Goal: Task Accomplishment & Management: Manage account settings

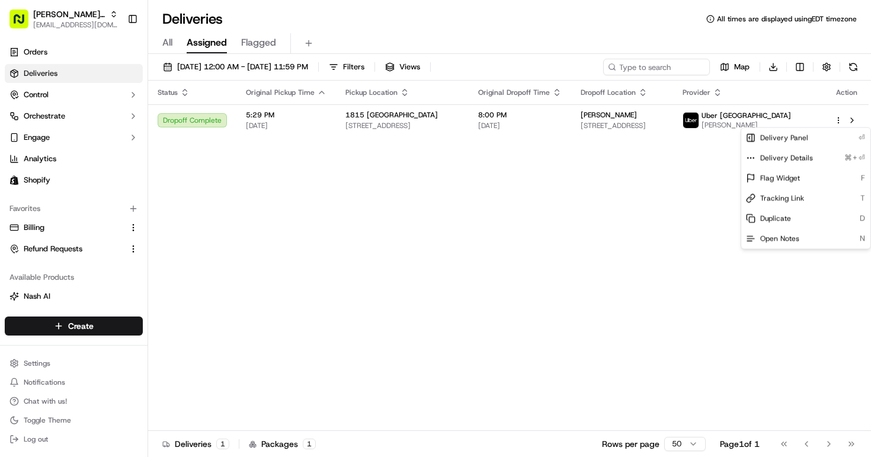
click at [170, 40] on html "[PERSON_NAME] MTL [PERSON_NAME][EMAIL_ADDRESS][DOMAIN_NAME] Toggle Sidebar Orde…" at bounding box center [435, 228] width 871 height 457
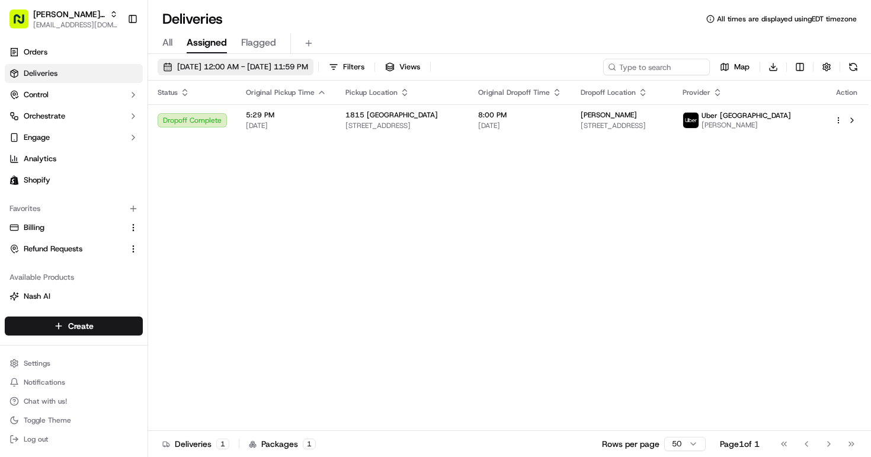
click at [210, 62] on span "[DATE] 12:00 AM - [DATE] 11:59 PM" at bounding box center [242, 67] width 131 height 11
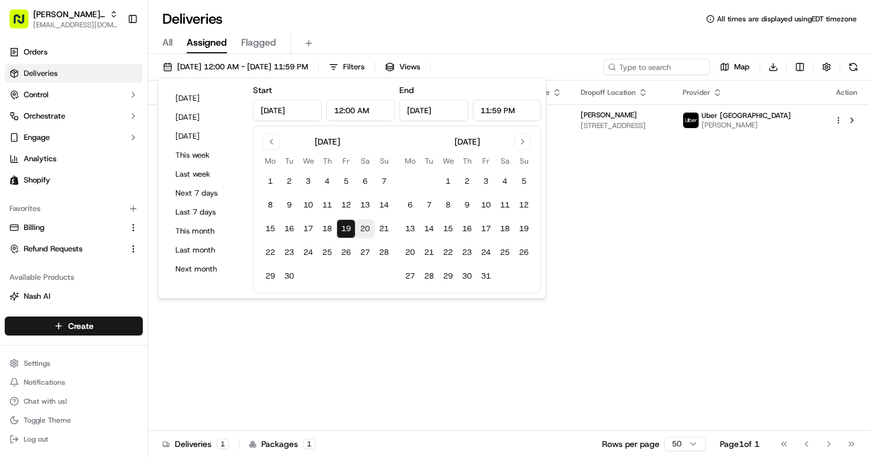
click at [358, 224] on button "20" at bounding box center [364, 228] width 19 height 19
type input "[DATE]"
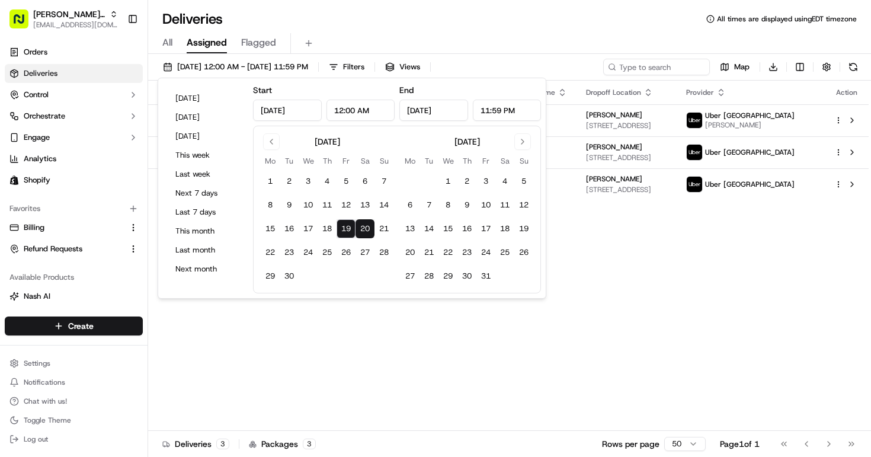
click at [522, 275] on td at bounding box center [523, 276] width 19 height 19
click at [550, 275] on div "Status Original Pickup Time Pickup Location Original Dropoff Time Dropoff Locat…" at bounding box center [508, 256] width 720 height 350
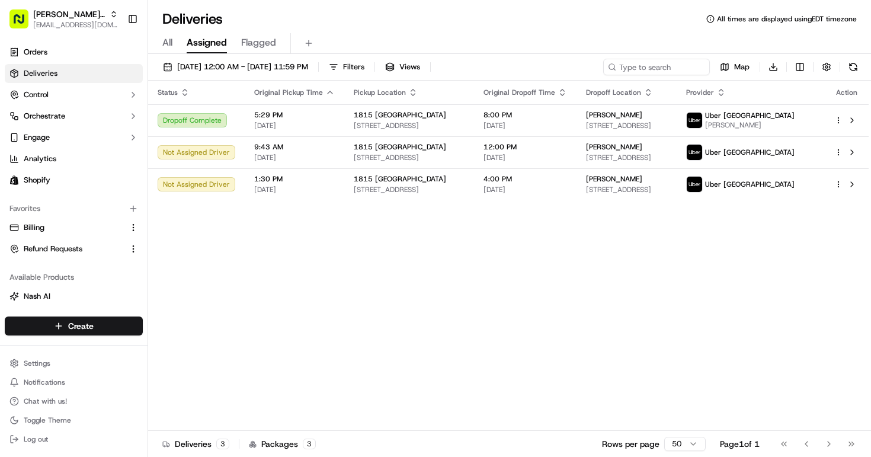
click at [209, 40] on span "Assigned" at bounding box center [207, 43] width 40 height 14
click at [251, 67] on span "[DATE] 12:00 AM - [DATE] 11:59 PM" at bounding box center [242, 67] width 131 height 11
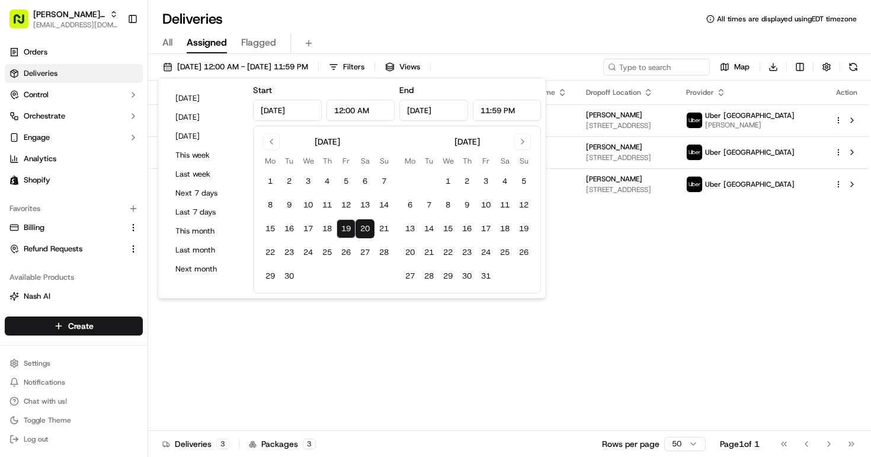
click at [361, 229] on button "20" at bounding box center [364, 228] width 19 height 19
type input "[DATE]"
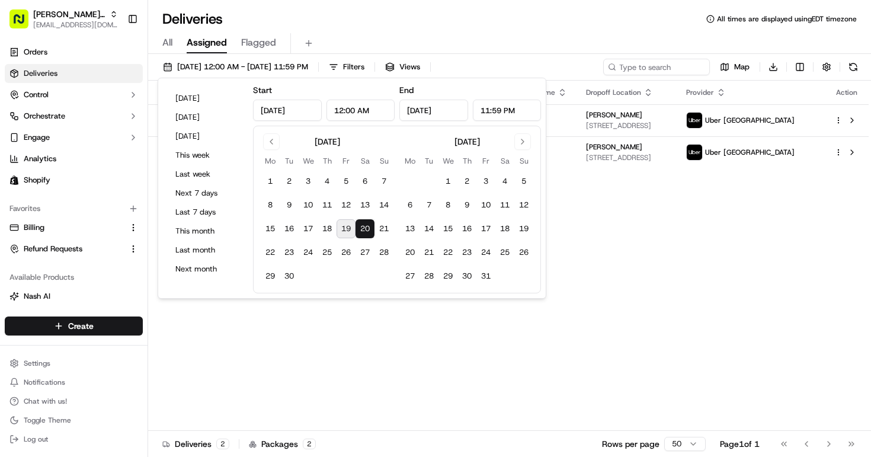
click at [614, 221] on div "Status Original Pickup Time Pickup Location Original Dropoff Time Dropoff Locat…" at bounding box center [508, 256] width 720 height 350
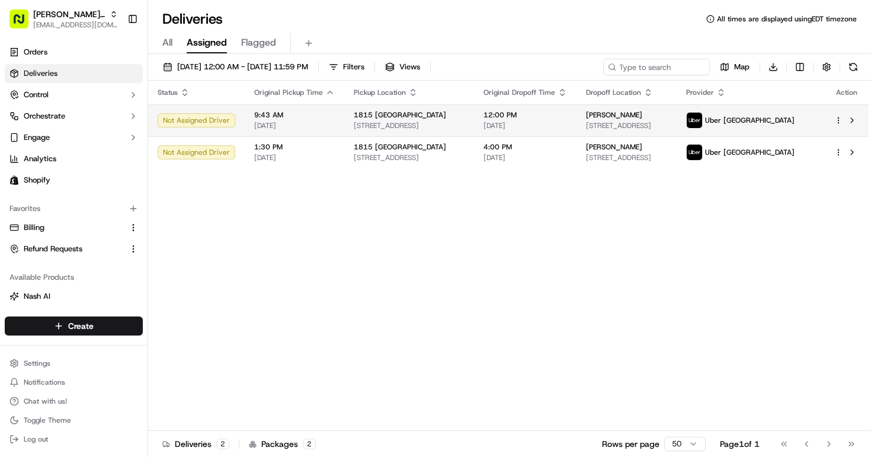
click at [412, 121] on span "[STREET_ADDRESS]" at bounding box center [409, 125] width 111 height 9
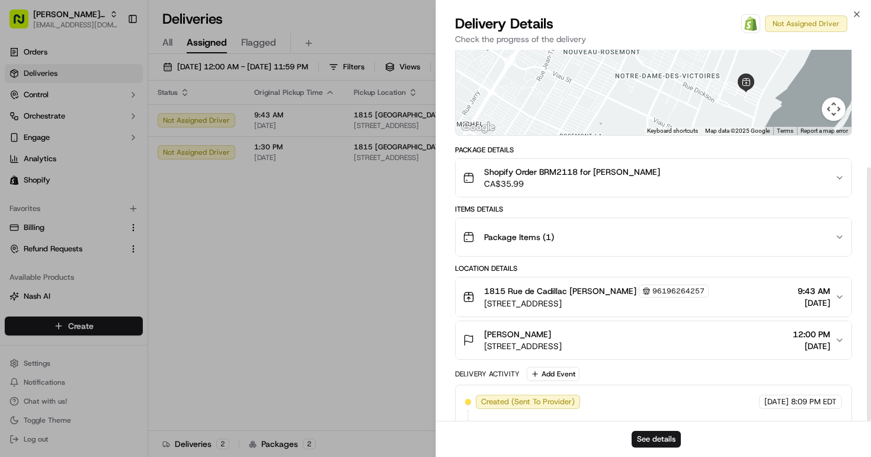
scroll to position [172, 0]
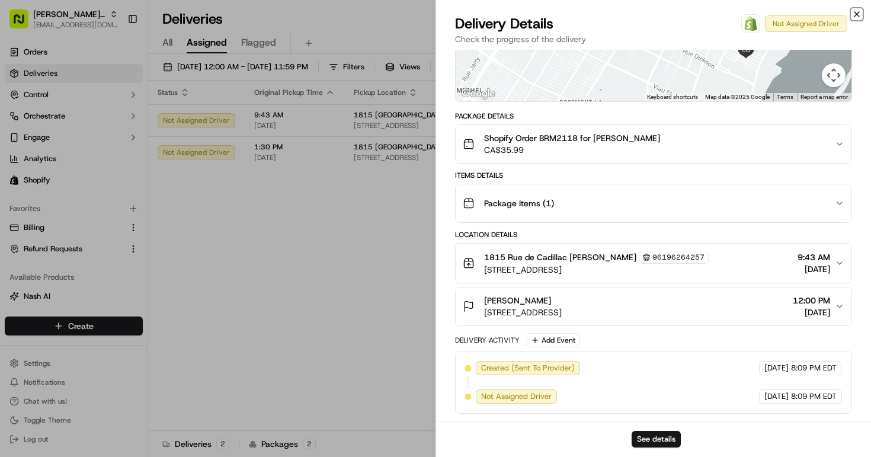
click at [858, 11] on icon "button" at bounding box center [856, 13] width 9 height 9
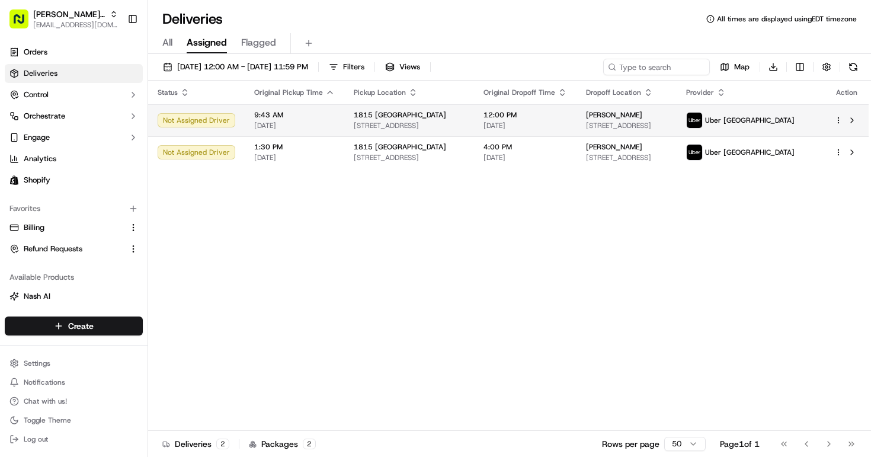
click at [485, 126] on td "12:00 PM [DATE]" at bounding box center [525, 120] width 102 height 32
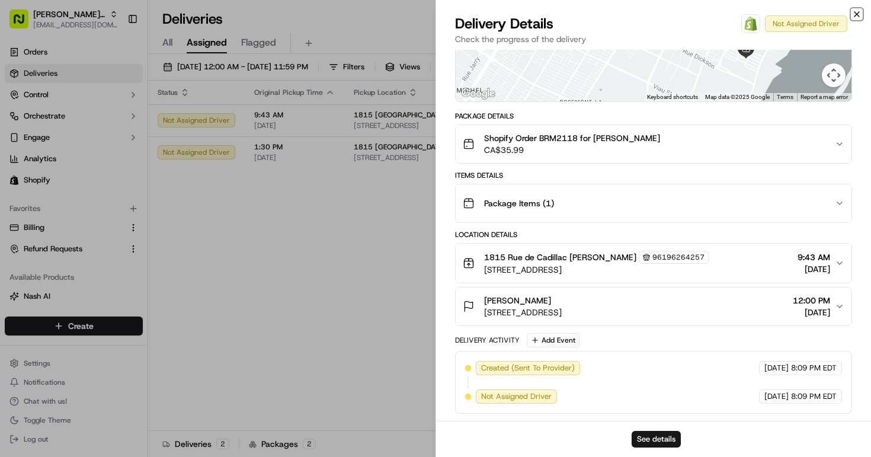
click at [855, 12] on icon "button" at bounding box center [856, 13] width 9 height 9
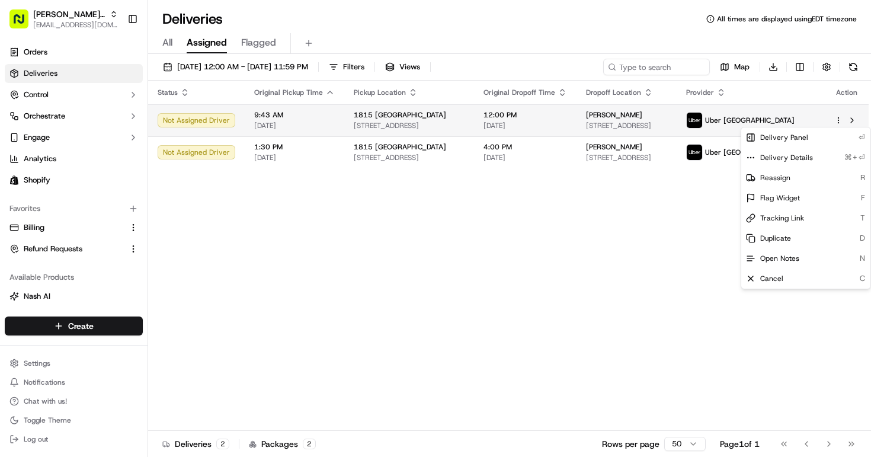
click at [836, 118] on html "[PERSON_NAME] MTL [PERSON_NAME][EMAIL_ADDRESS][DOMAIN_NAME] Toggle Sidebar Orde…" at bounding box center [435, 228] width 871 height 457
click at [675, 118] on html "[PERSON_NAME] MTL [PERSON_NAME][EMAIL_ADDRESS][DOMAIN_NAME] Toggle Sidebar Orde…" at bounding box center [435, 228] width 871 height 457
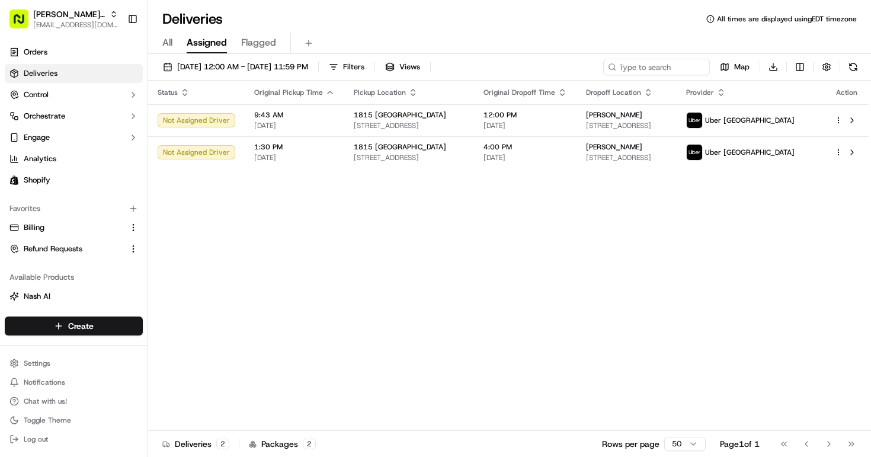
click at [667, 118] on div "[PERSON_NAME]" at bounding box center [626, 114] width 81 height 9
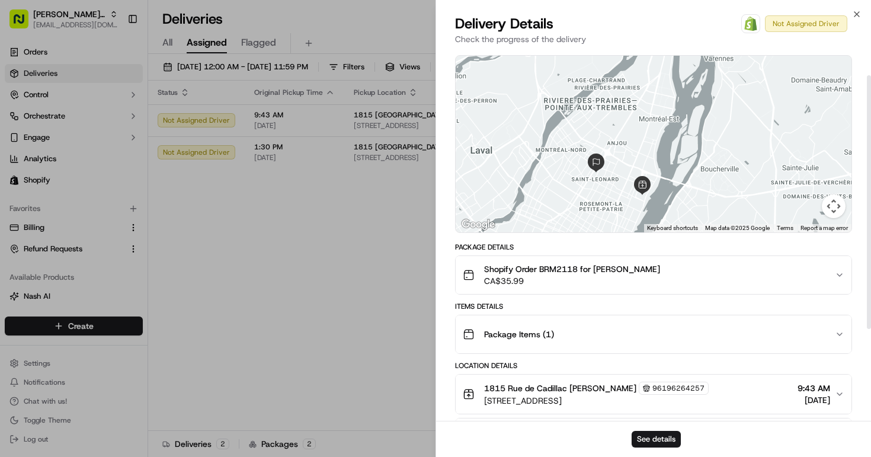
scroll to position [43, 0]
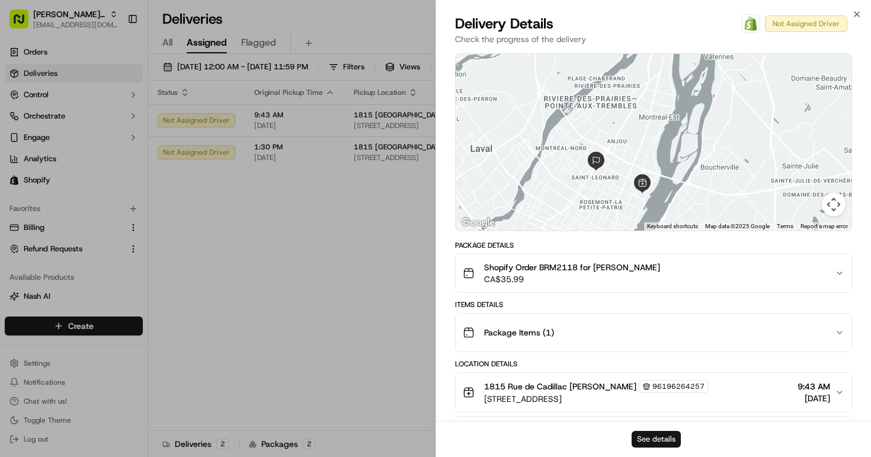
click at [663, 438] on button "See details" at bounding box center [655, 439] width 49 height 17
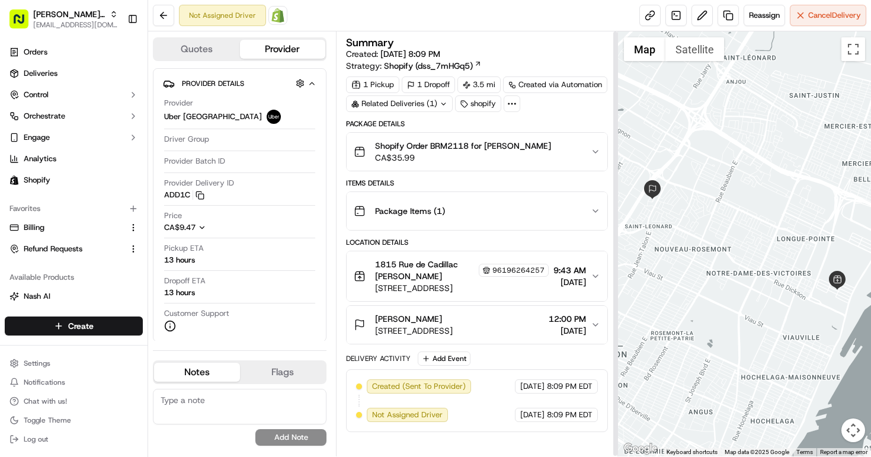
scroll to position [1, 0]
click at [453, 325] on div "[PERSON_NAME]" at bounding box center [414, 319] width 78 height 12
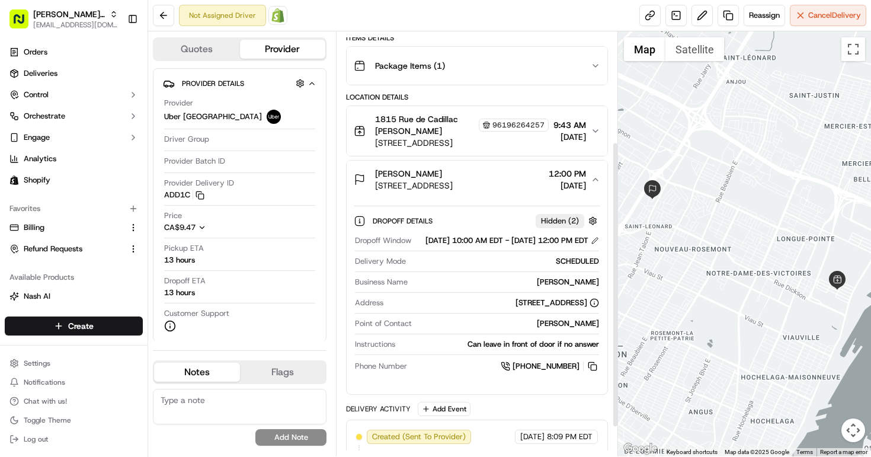
scroll to position [166, 0]
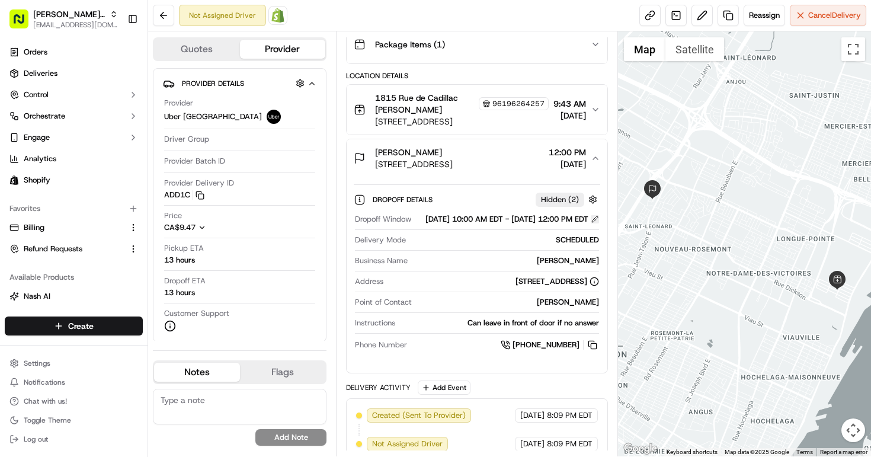
click at [594, 223] on button at bounding box center [595, 219] width 8 height 8
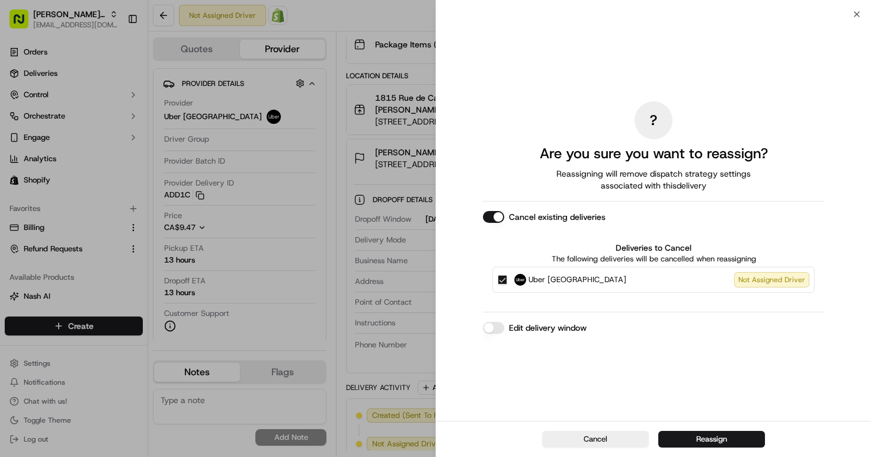
click at [550, 330] on label "Edit delivery window" at bounding box center [548, 328] width 78 height 12
click at [504, 330] on button "Edit delivery window" at bounding box center [493, 328] width 21 height 12
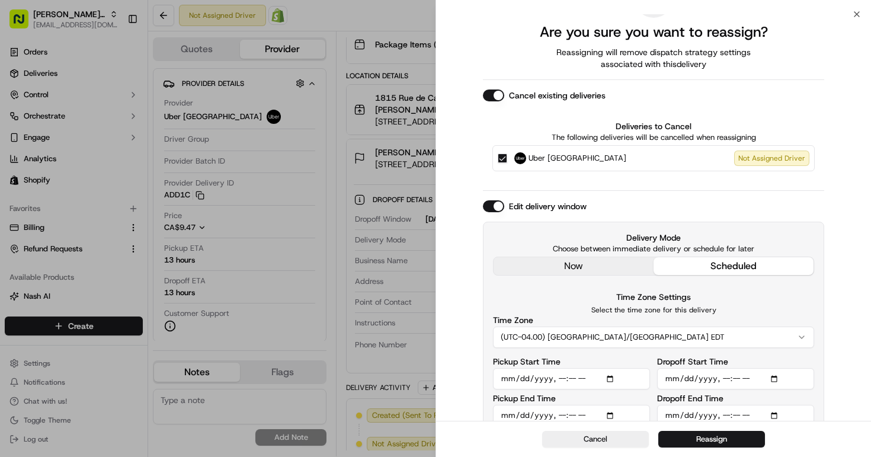
scroll to position [54, 0]
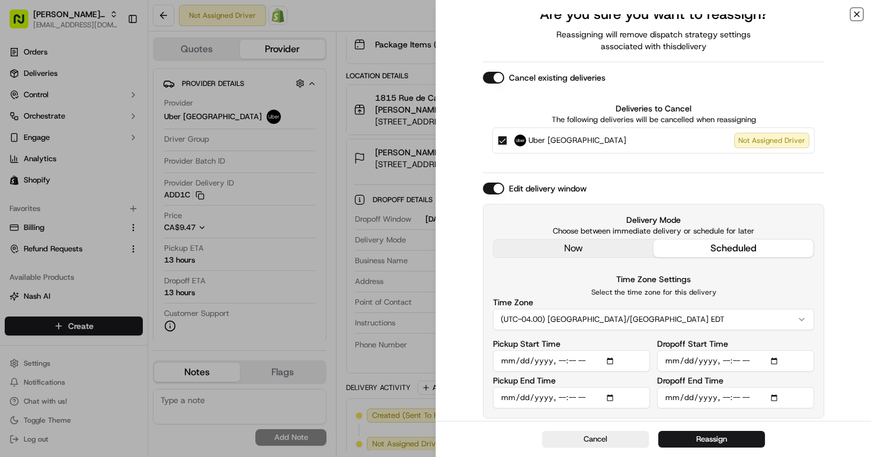
click at [856, 12] on icon "button" at bounding box center [856, 13] width 9 height 9
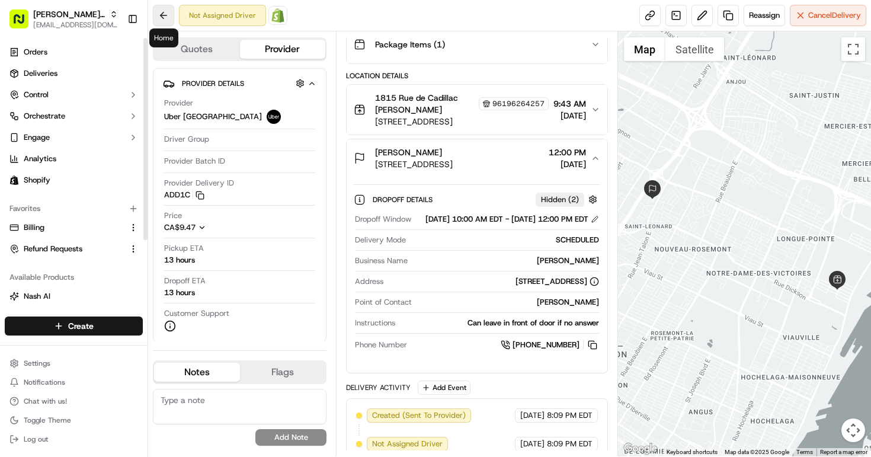
click at [168, 13] on button at bounding box center [163, 15] width 21 height 21
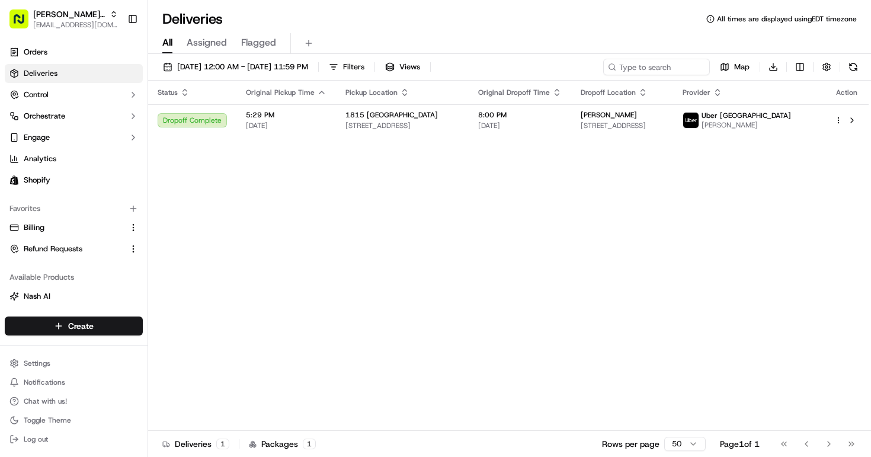
click at [212, 42] on span "Assigned" at bounding box center [207, 43] width 40 height 14
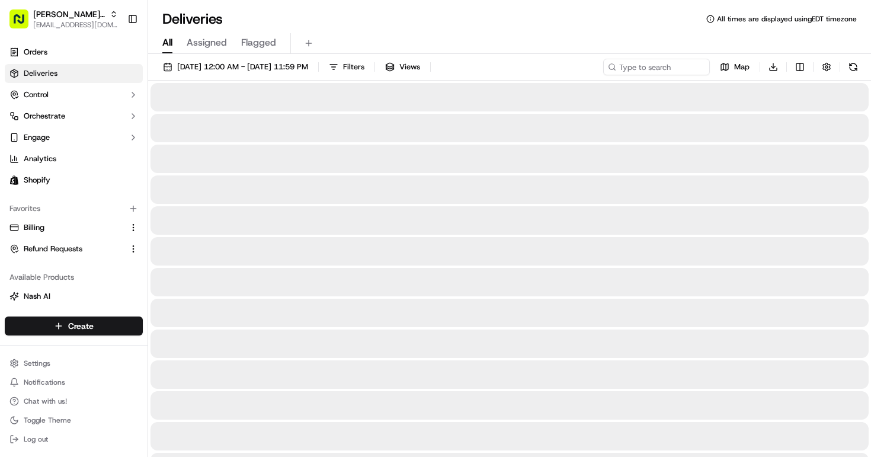
click at [171, 41] on span "All" at bounding box center [167, 43] width 10 height 14
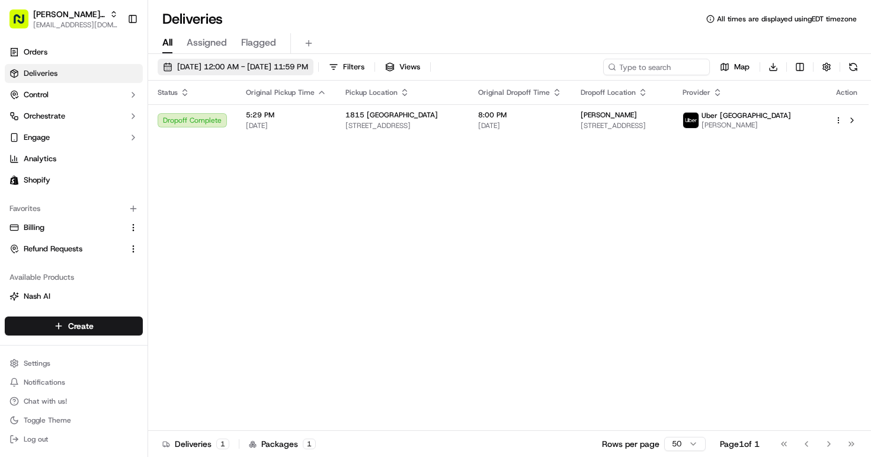
click at [308, 67] on span "[DATE] 12:00 AM - [DATE] 11:59 PM" at bounding box center [242, 67] width 131 height 11
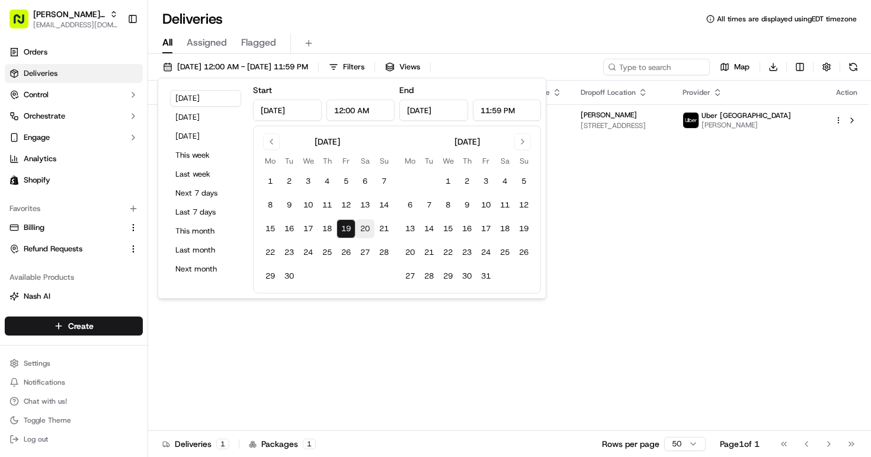
click at [363, 227] on button "20" at bounding box center [364, 228] width 19 height 19
type input "[DATE]"
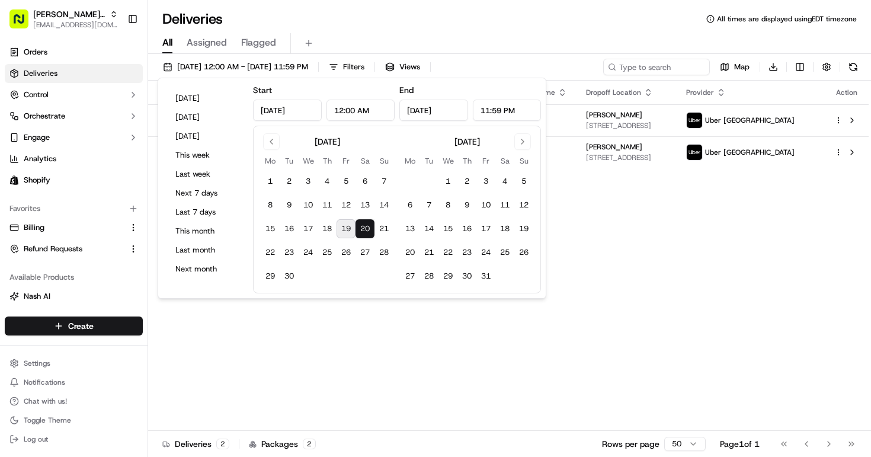
click at [658, 269] on div "Status Original Pickup Time Pickup Location Original Dropoff Time Dropoff Locat…" at bounding box center [508, 256] width 720 height 350
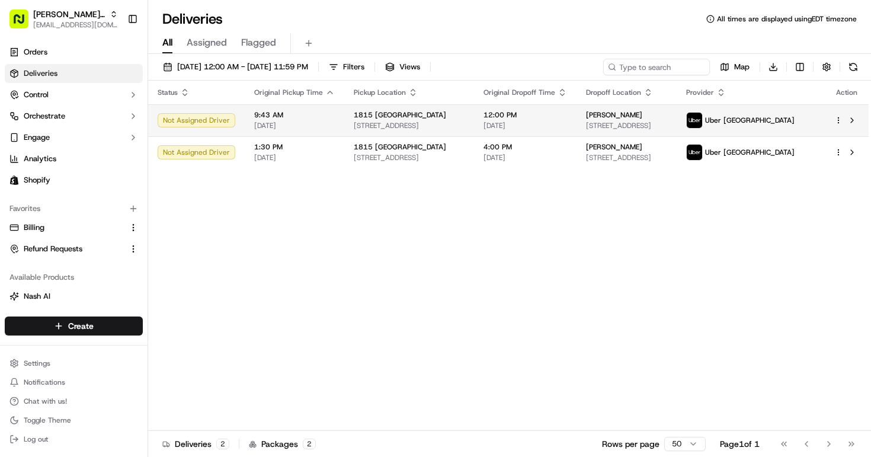
click at [446, 121] on span "[STREET_ADDRESS]" at bounding box center [409, 125] width 111 height 9
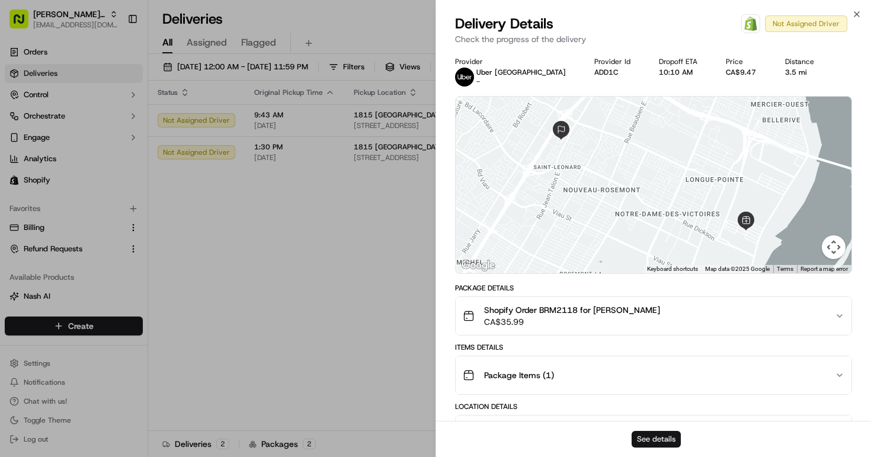
click at [672, 436] on button "See details" at bounding box center [655, 439] width 49 height 17
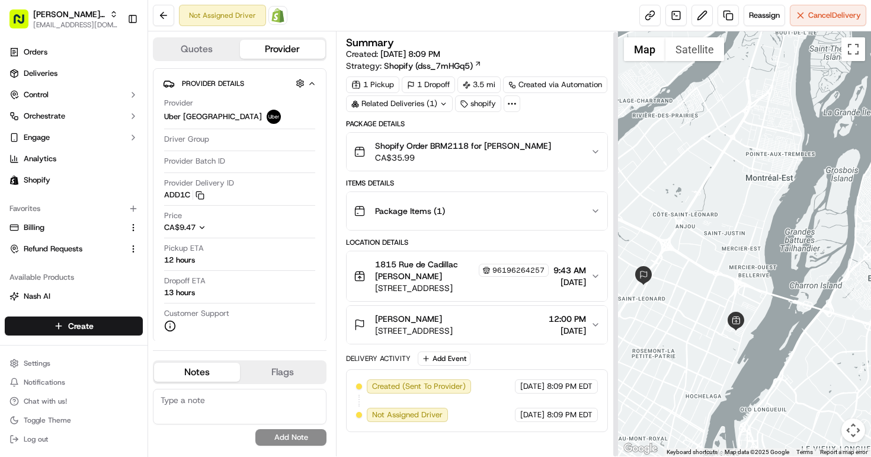
scroll to position [1, 0]
click at [594, 329] on icon "button" at bounding box center [595, 324] width 9 height 9
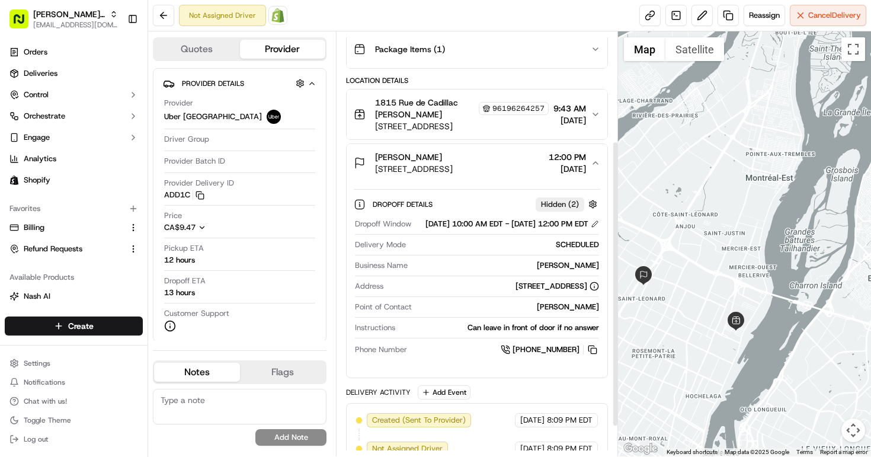
scroll to position [166, 0]
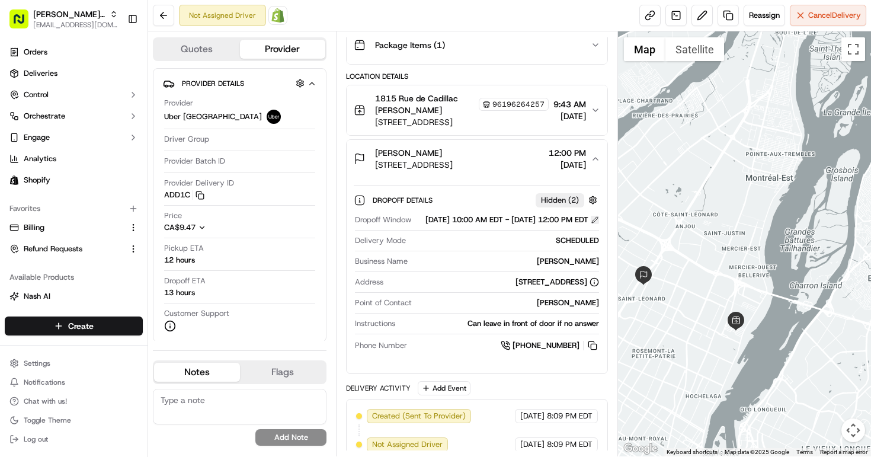
click at [593, 224] on button at bounding box center [595, 220] width 8 height 8
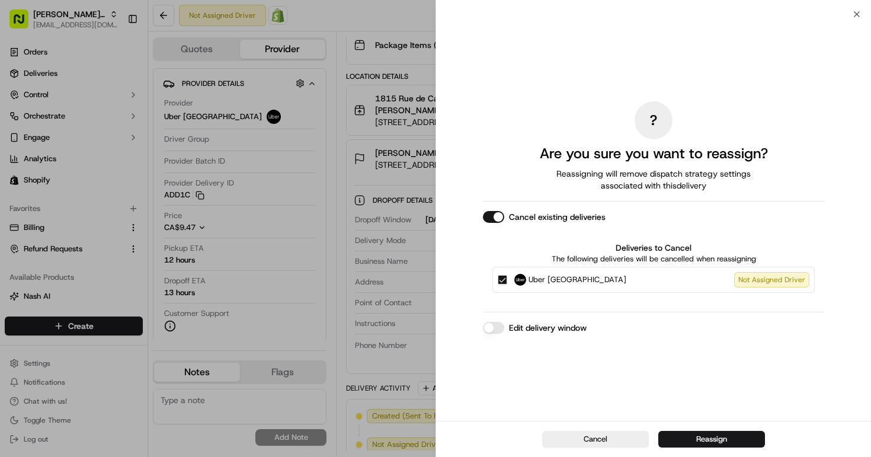
click at [514, 330] on label "Edit delivery window" at bounding box center [548, 328] width 78 height 12
click at [504, 330] on button "Edit delivery window" at bounding box center [493, 328] width 21 height 12
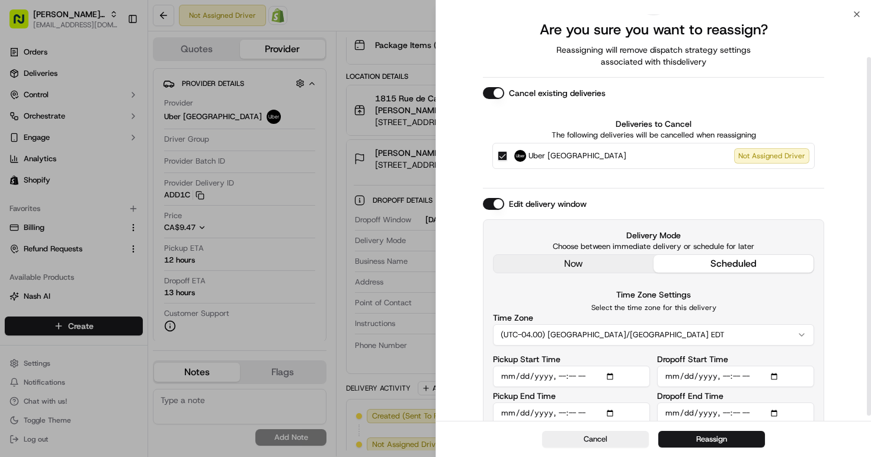
scroll to position [49, 0]
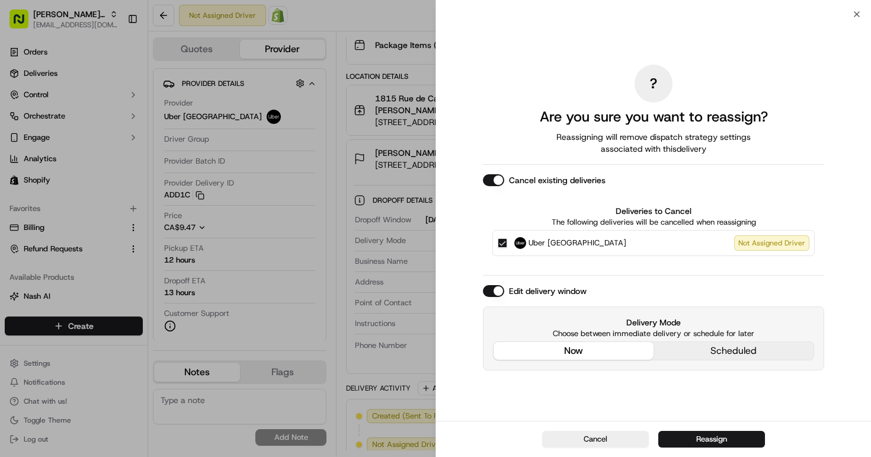
click at [576, 260] on div "? Are you sure you want to reassign? Reassigning will remove dispatch strategy …" at bounding box center [653, 218] width 341 height 402
click at [720, 442] on button "Reassign" at bounding box center [711, 439] width 107 height 17
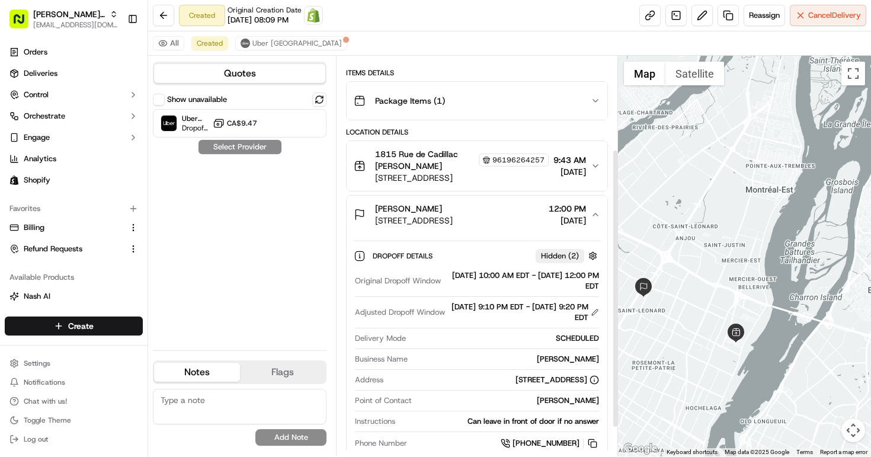
scroll to position [132, 0]
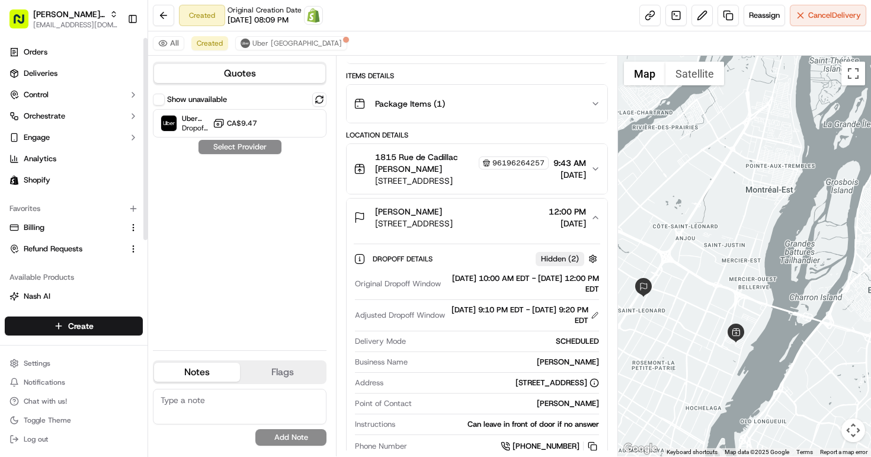
click at [162, 100] on button "Show unavailable" at bounding box center [159, 100] width 12 height 12
click at [231, 123] on span "CA$9.47" at bounding box center [242, 122] width 30 height 9
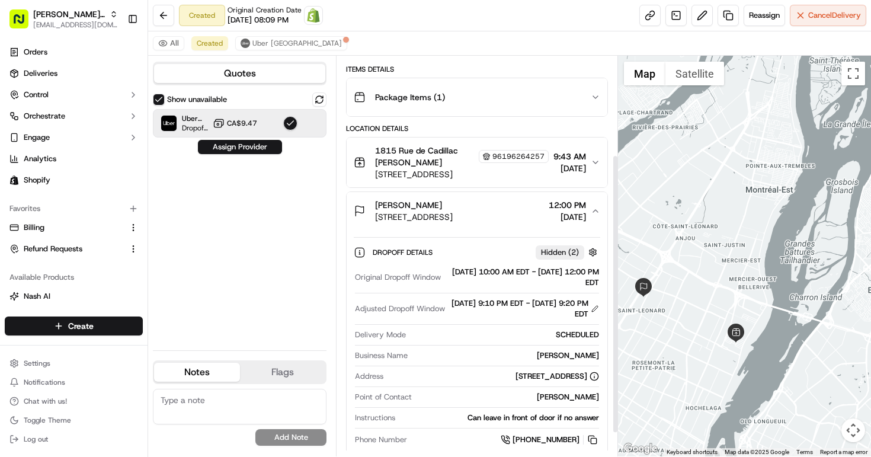
scroll to position [141, 0]
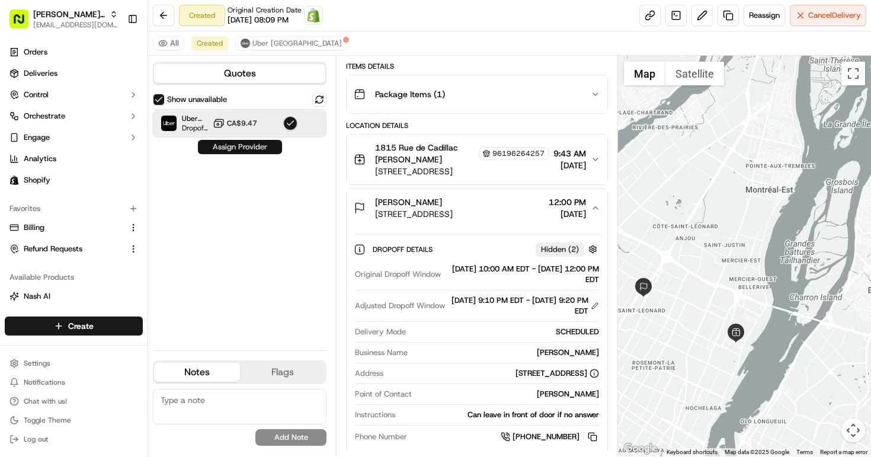
click at [226, 146] on button "Assign Provider" at bounding box center [240, 147] width 84 height 14
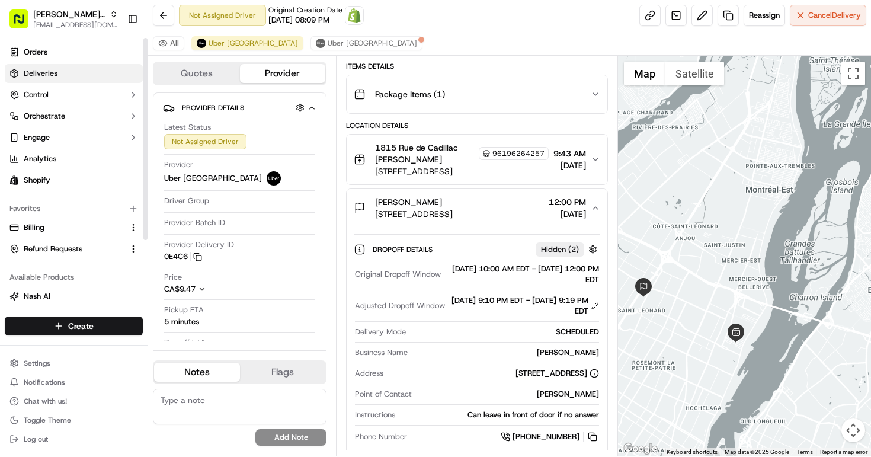
click at [50, 70] on span "Deliveries" at bounding box center [41, 73] width 34 height 11
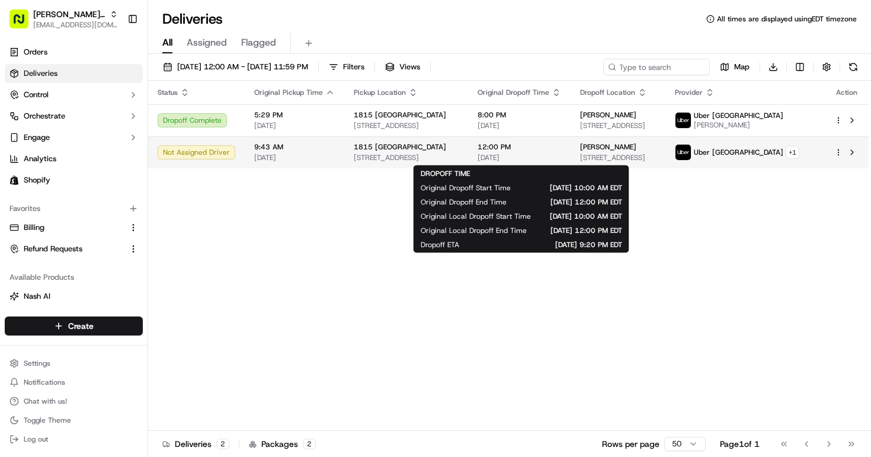
click at [498, 148] on span "12:00 PM" at bounding box center [519, 146] width 84 height 9
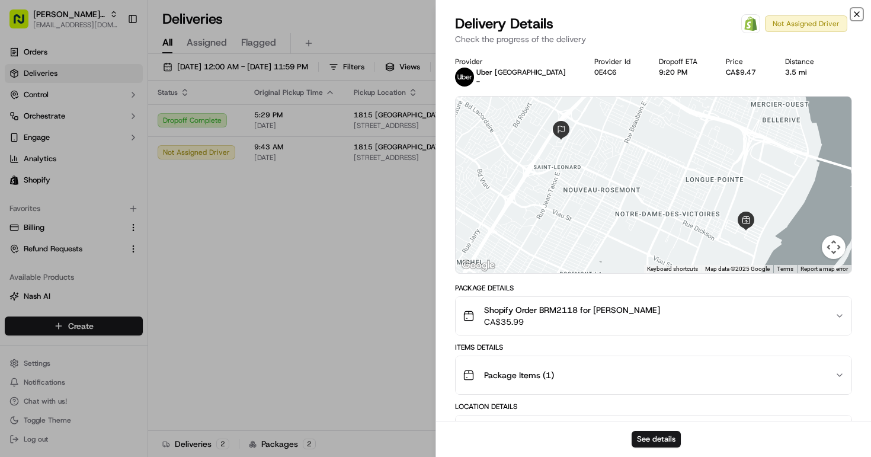
click at [859, 12] on icon "button" at bounding box center [856, 13] width 9 height 9
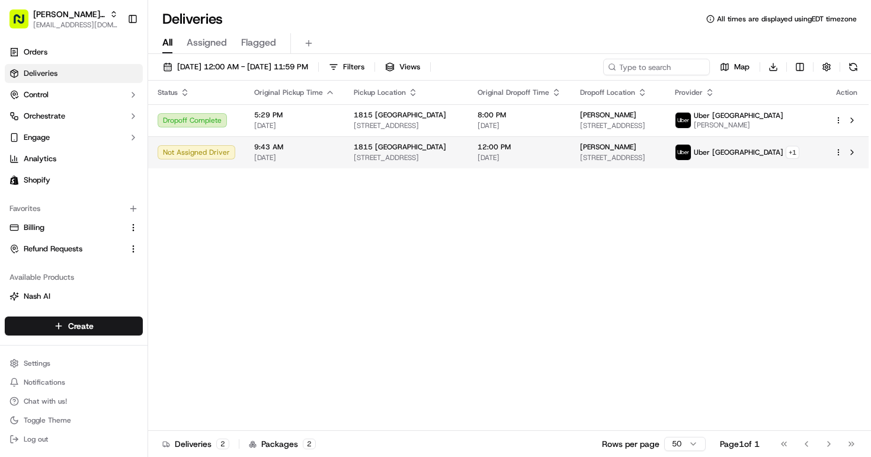
click at [656, 156] on span "[STREET_ADDRESS]" at bounding box center [618, 157] width 76 height 9
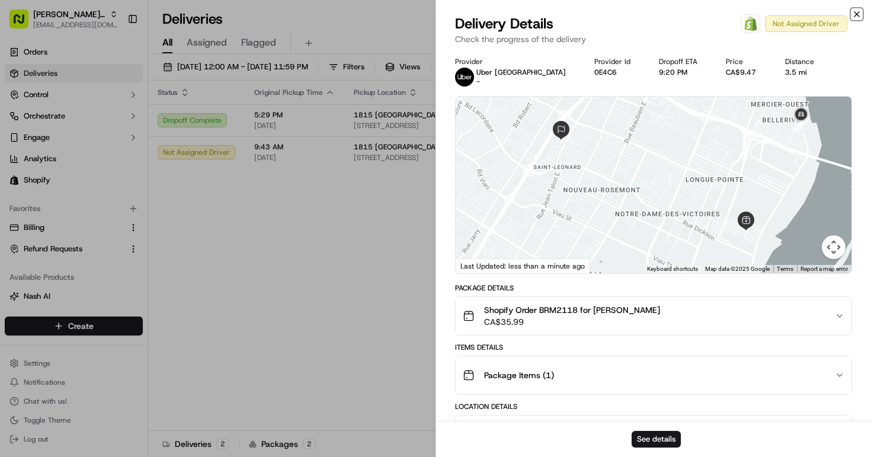
click at [857, 12] on icon "button" at bounding box center [856, 13] width 9 height 9
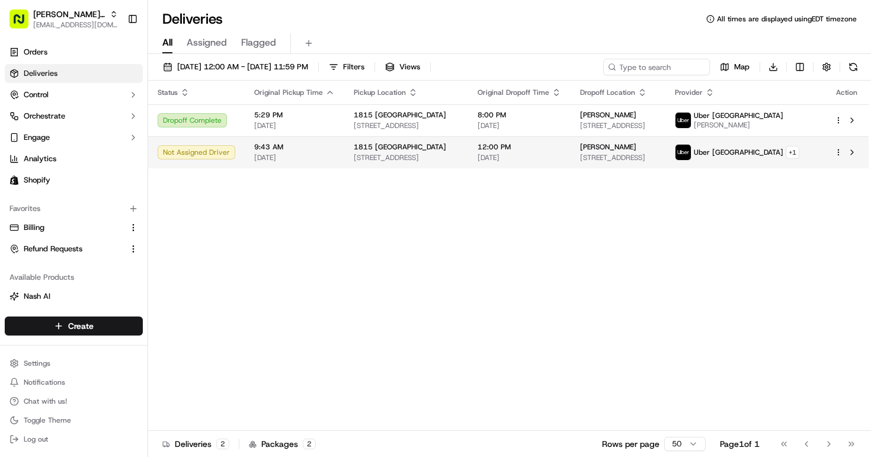
click at [839, 153] on html "Bella Rosa MTL bellarosa.mtl@gmail.com Toggle Sidebar Orders Deliveries Control…" at bounding box center [435, 228] width 871 height 457
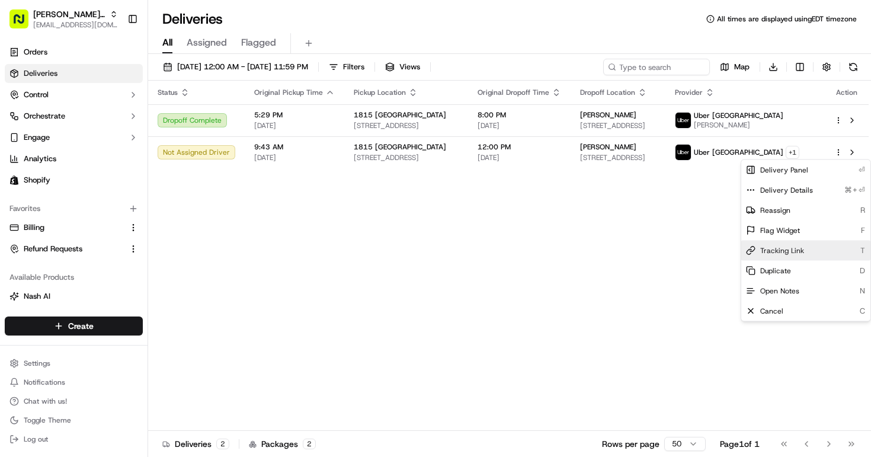
click at [809, 254] on div "Tracking Link T" at bounding box center [805, 251] width 129 height 20
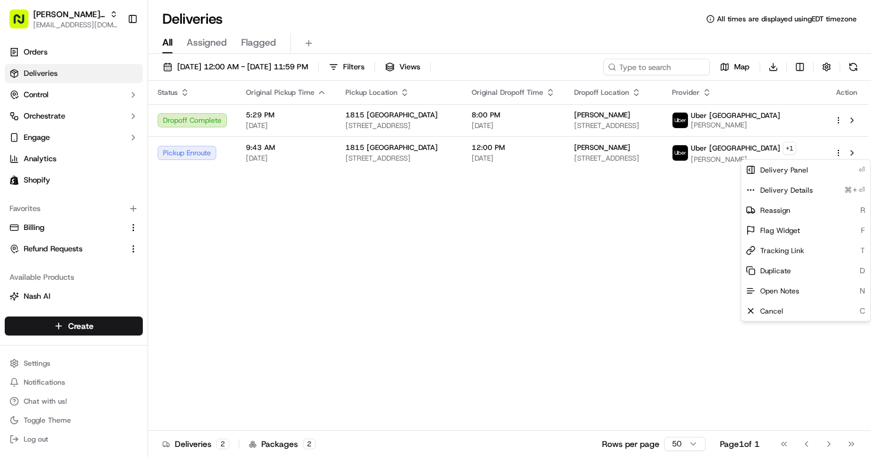
click at [567, 287] on html "Bella Rosa MTL bellarosa.mtl@gmail.com Toggle Sidebar Orders Deliveries Control…" at bounding box center [435, 228] width 871 height 457
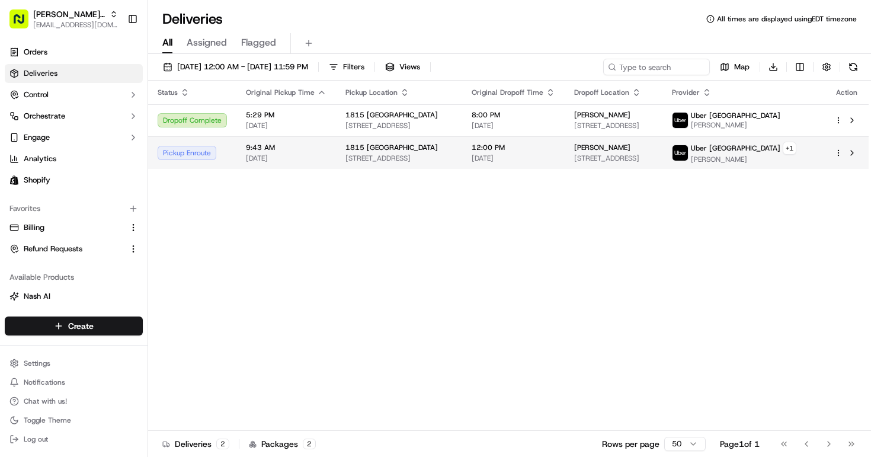
click at [555, 154] on span "[DATE]" at bounding box center [514, 157] width 84 height 9
